Goal: Task Accomplishment & Management: Complete application form

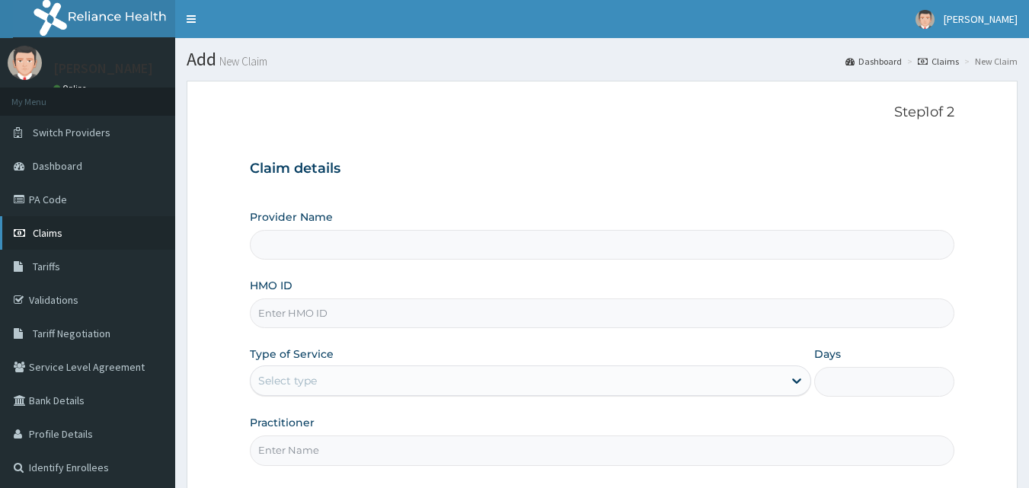
click at [56, 241] on link "Claims" at bounding box center [87, 233] width 175 height 34
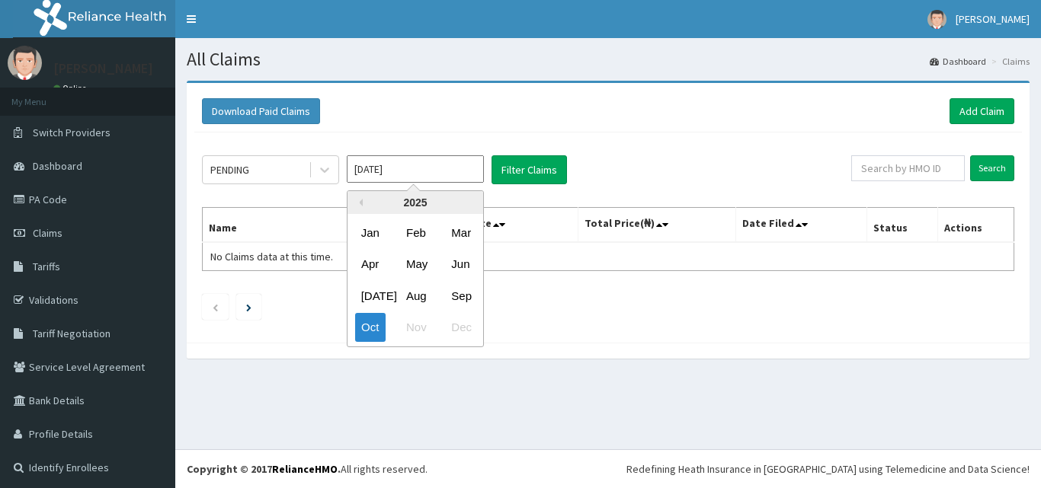
click at [407, 165] on input "Oct 2025" at bounding box center [415, 168] width 137 height 27
click at [462, 293] on div "Sep" at bounding box center [460, 296] width 30 height 28
type input "Sep 2025"
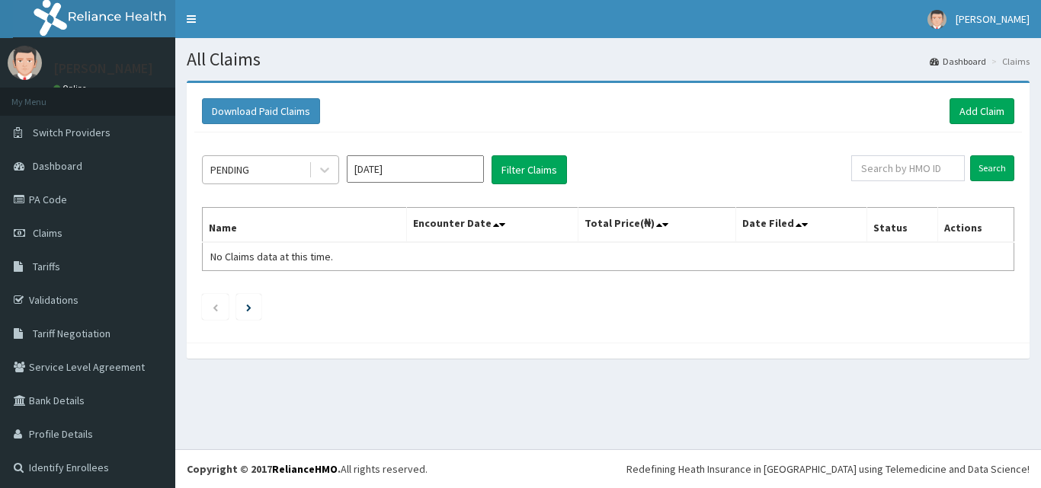
click at [280, 174] on div "PENDING" at bounding box center [256, 170] width 106 height 24
click at [977, 110] on link "Add Claim" at bounding box center [981, 111] width 65 height 26
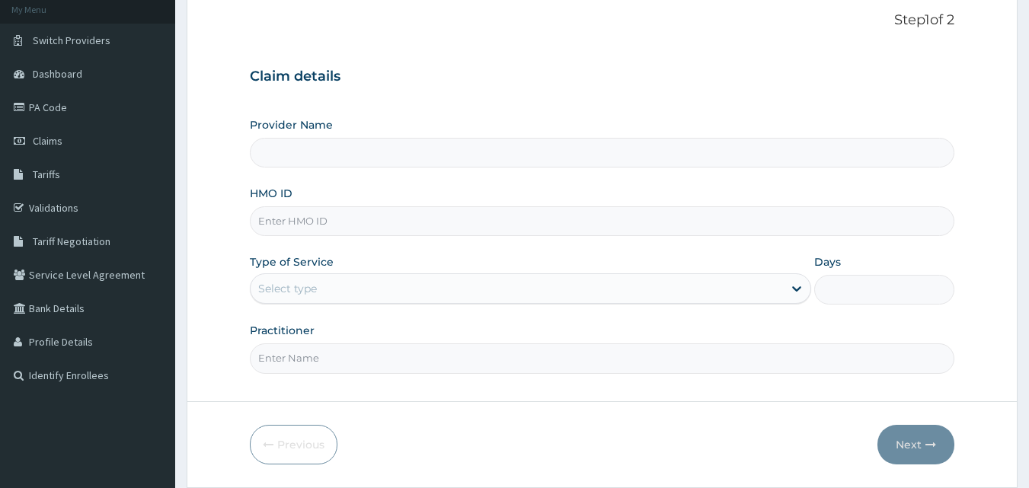
scroll to position [94, 0]
type input "Dawaki Medical Centre"
click at [557, 216] on input "HMO ID" at bounding box center [602, 220] width 705 height 30
type input "SFA/14451/A"
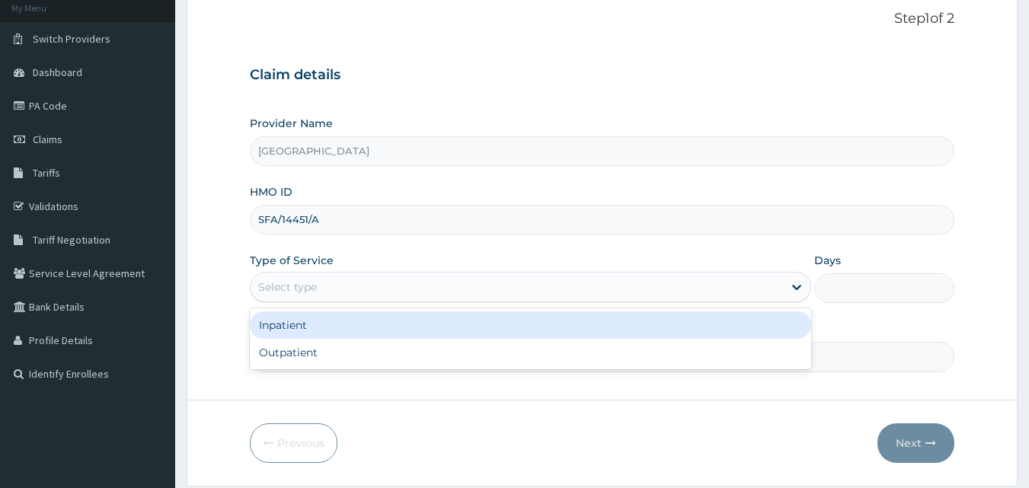
click at [369, 282] on div "Select type" at bounding box center [517, 287] width 533 height 24
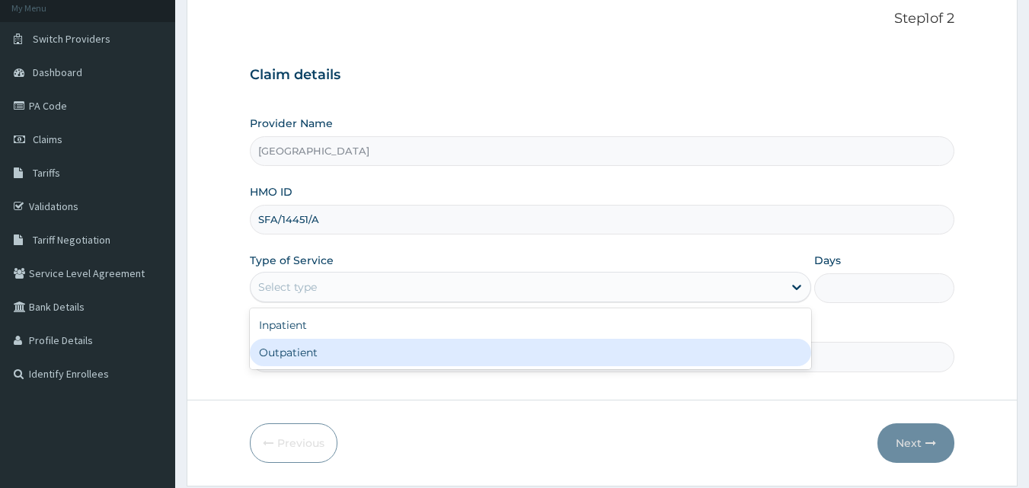
click at [363, 347] on div "Outpatient" at bounding box center [530, 352] width 561 height 27
type input "1"
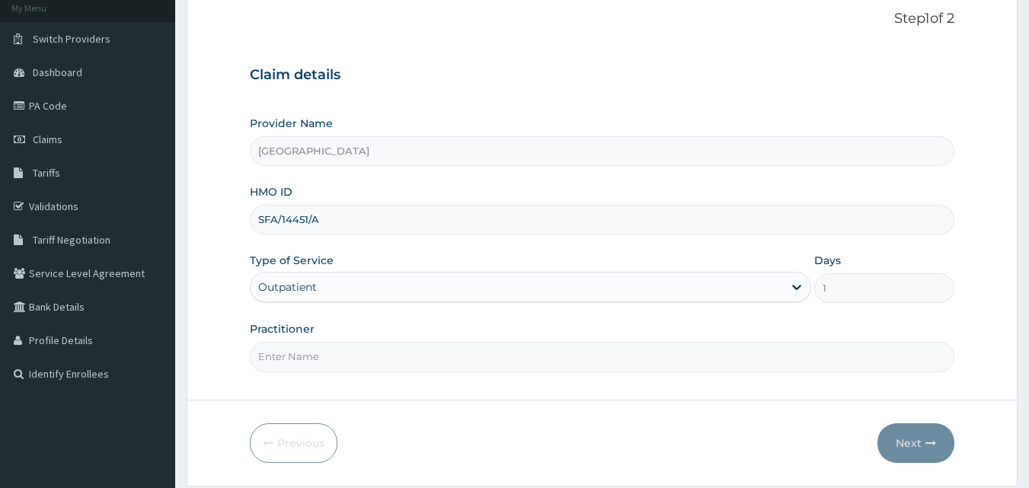
click at [363, 347] on input "Practitioner" at bounding box center [602, 357] width 705 height 30
type input "DR BYEGHA"
click at [901, 440] on button "Next" at bounding box center [916, 444] width 77 height 40
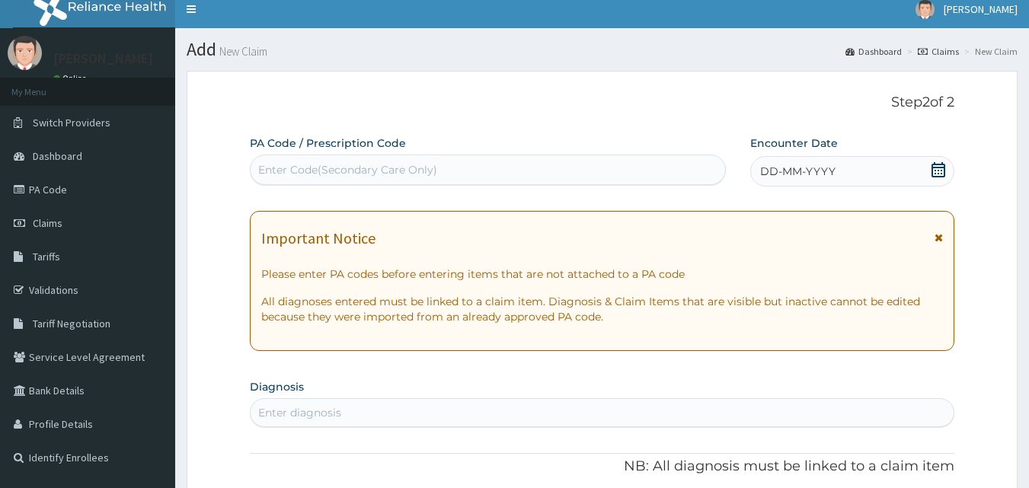
scroll to position [0, 0]
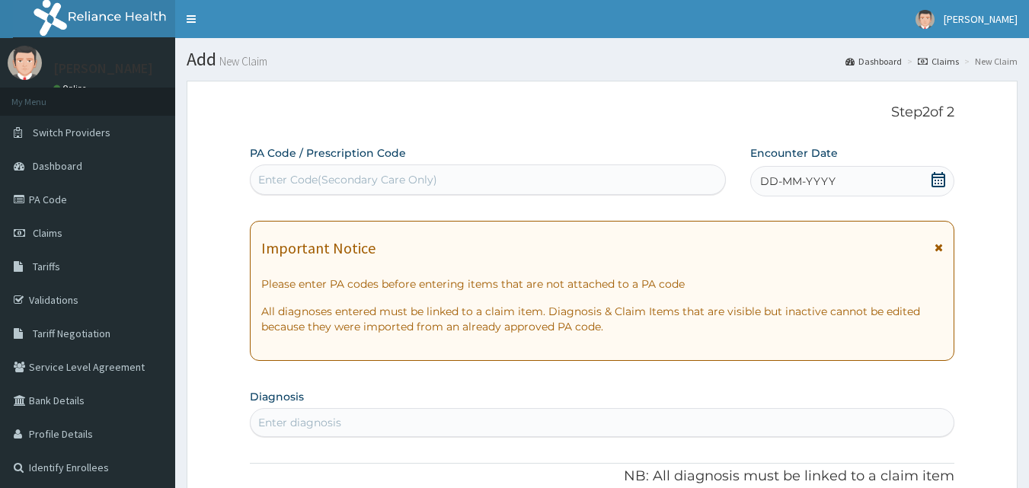
click at [875, 183] on div "DD-MM-YYYY" at bounding box center [852, 181] width 204 height 30
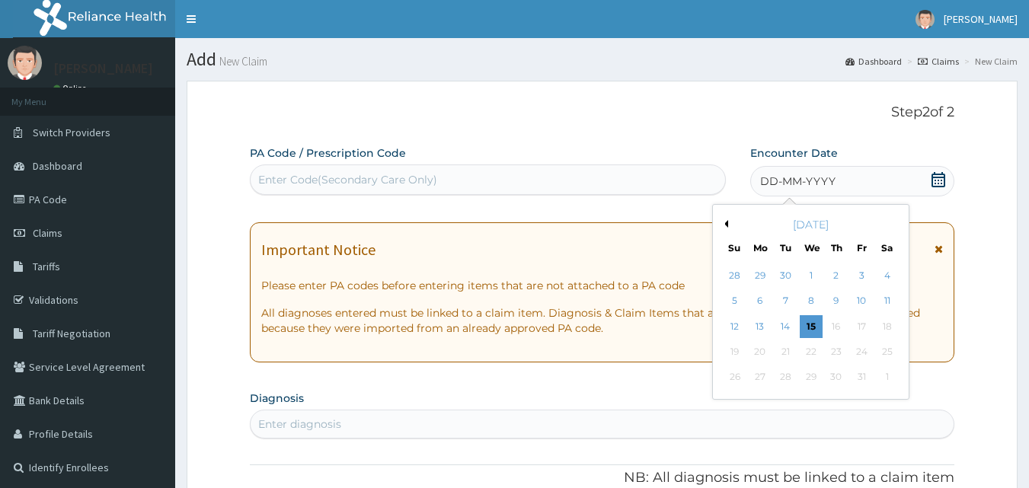
click at [727, 222] on button "Previous Month" at bounding box center [725, 224] width 8 height 8
click at [865, 353] on div "26" at bounding box center [861, 352] width 23 height 23
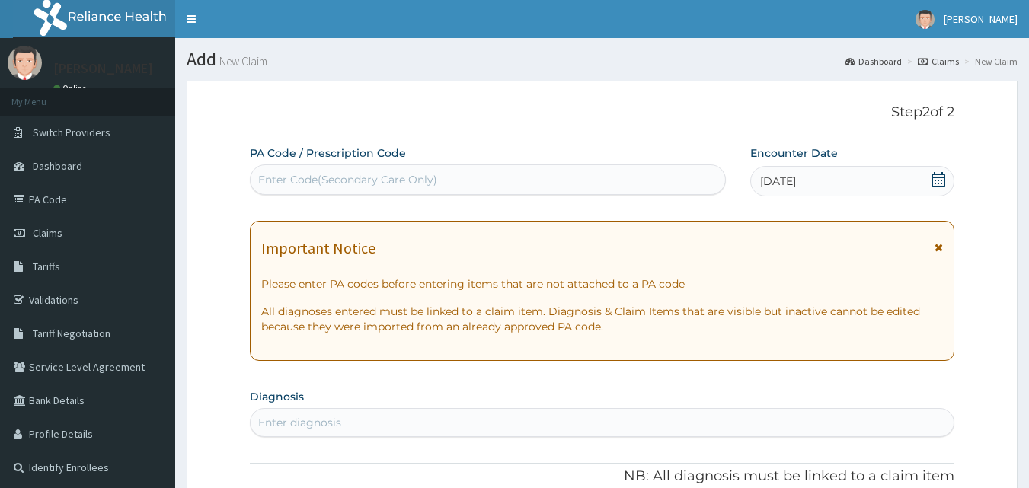
click at [755, 417] on div "Enter diagnosis" at bounding box center [603, 423] width 704 height 24
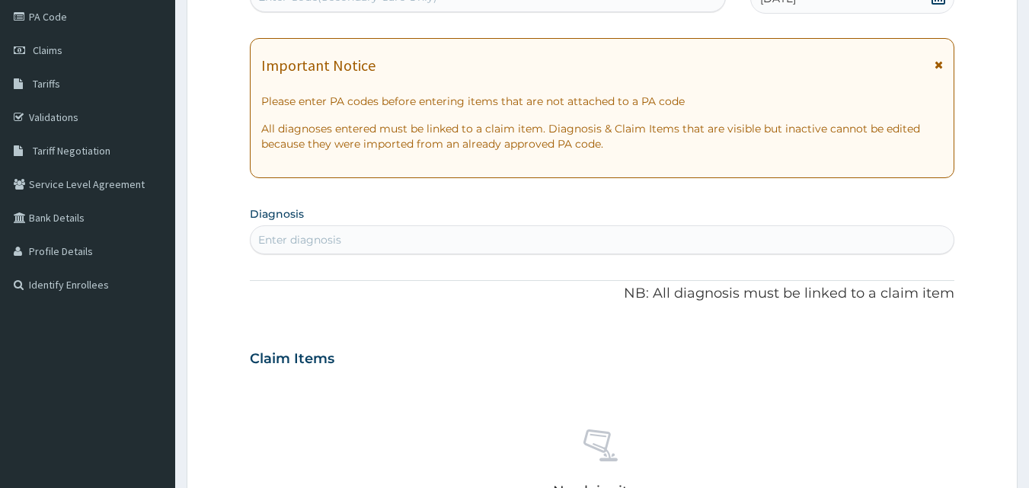
scroll to position [254, 0]
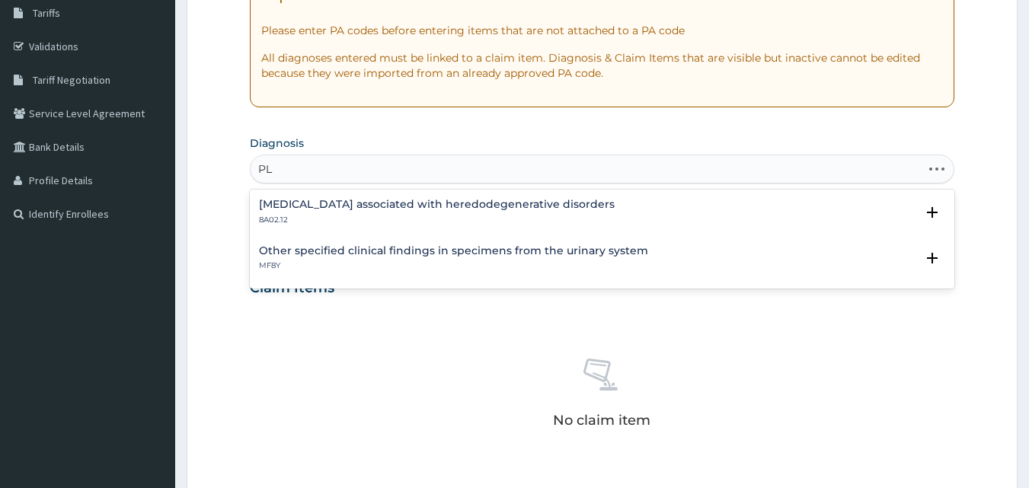
type input "P"
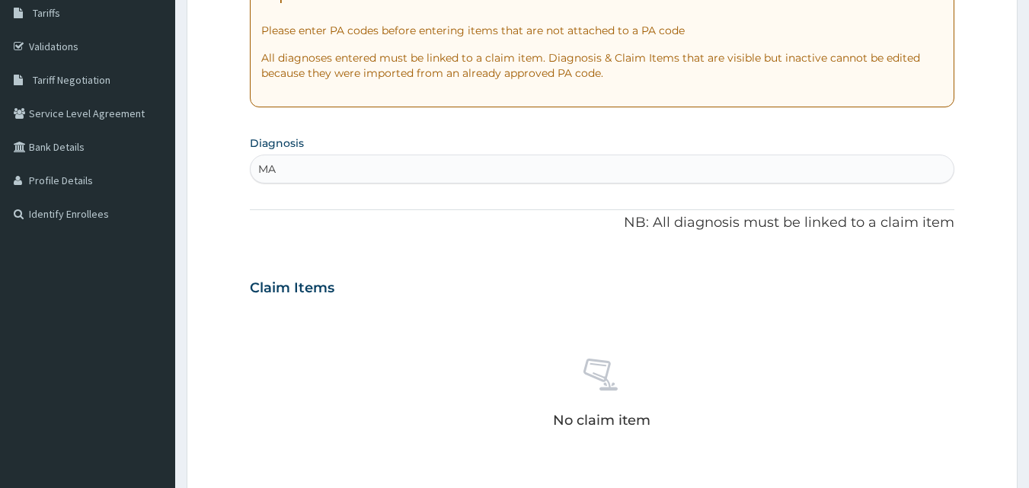
type input "M"
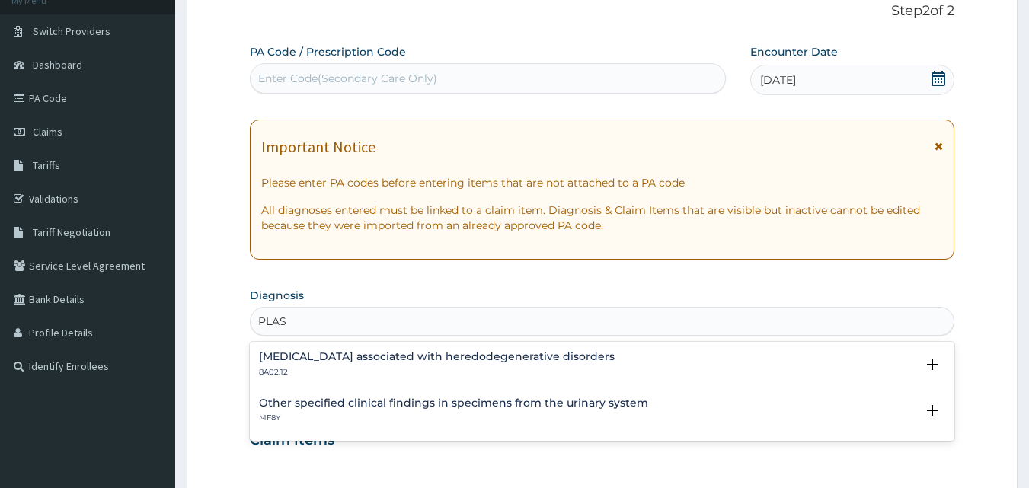
scroll to position [71, 0]
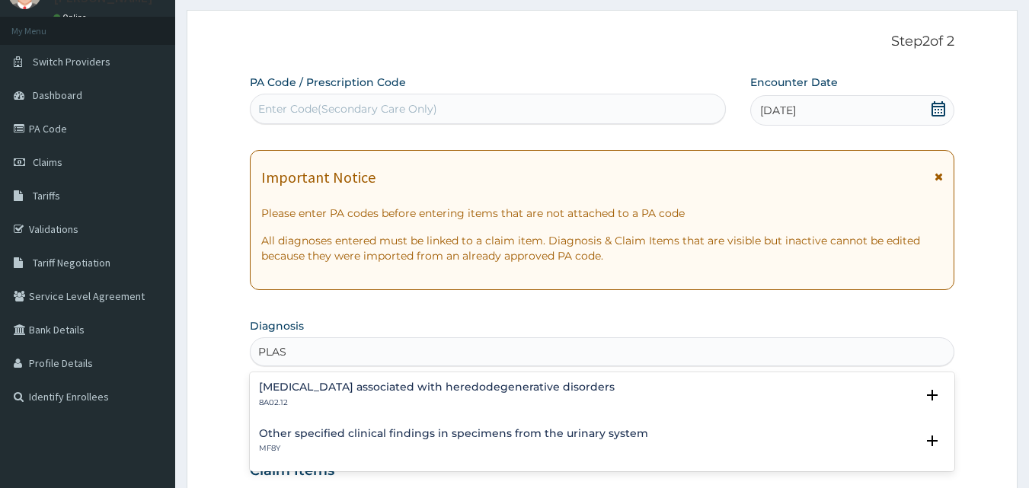
type input "PLAS"
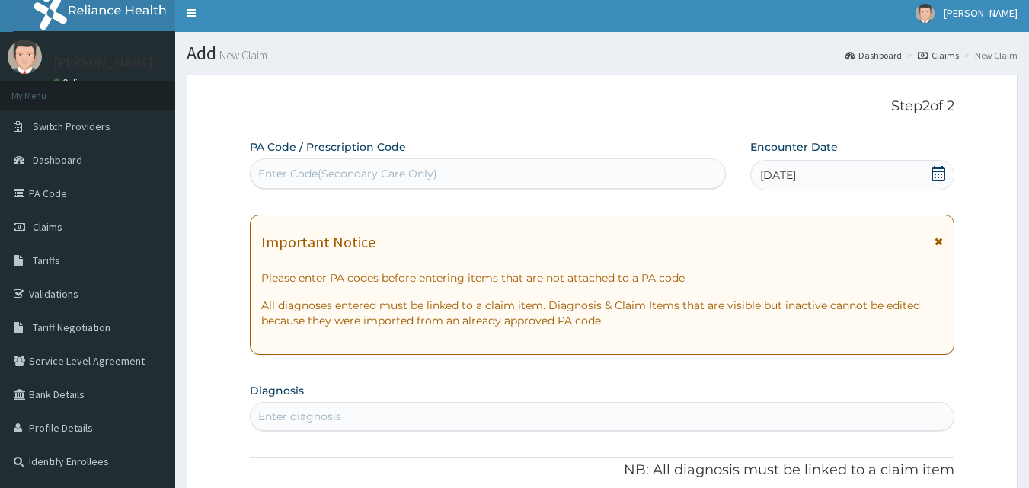
scroll to position [0, 0]
